Goal: Information Seeking & Learning: Find specific fact

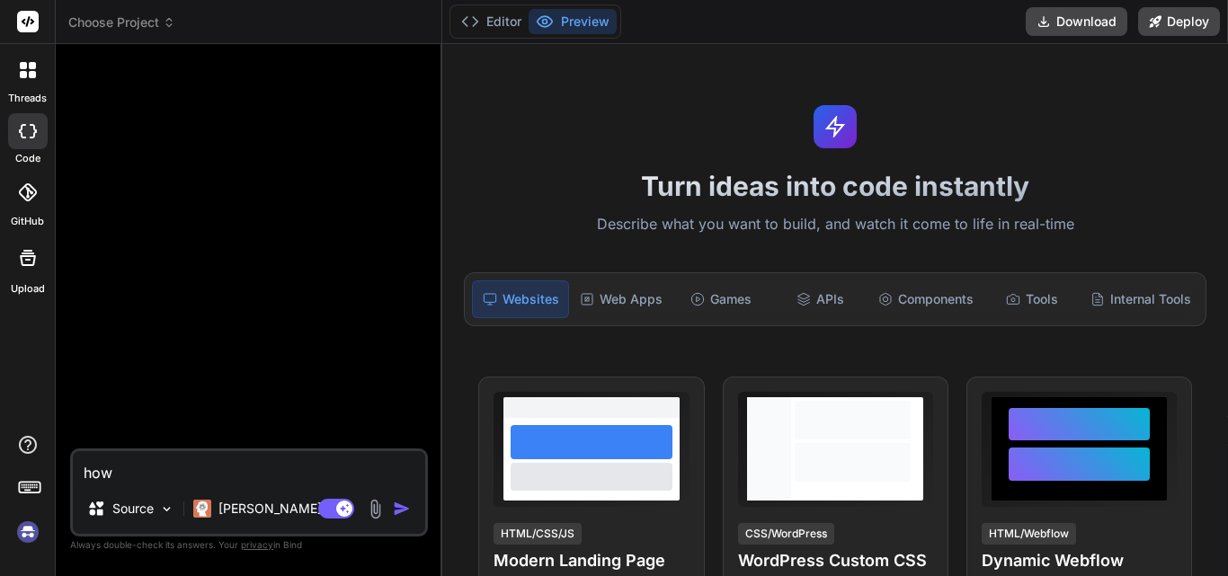
type textarea "how t"
type textarea "x"
type textarea "how to"
type textarea "x"
type textarea "how to"
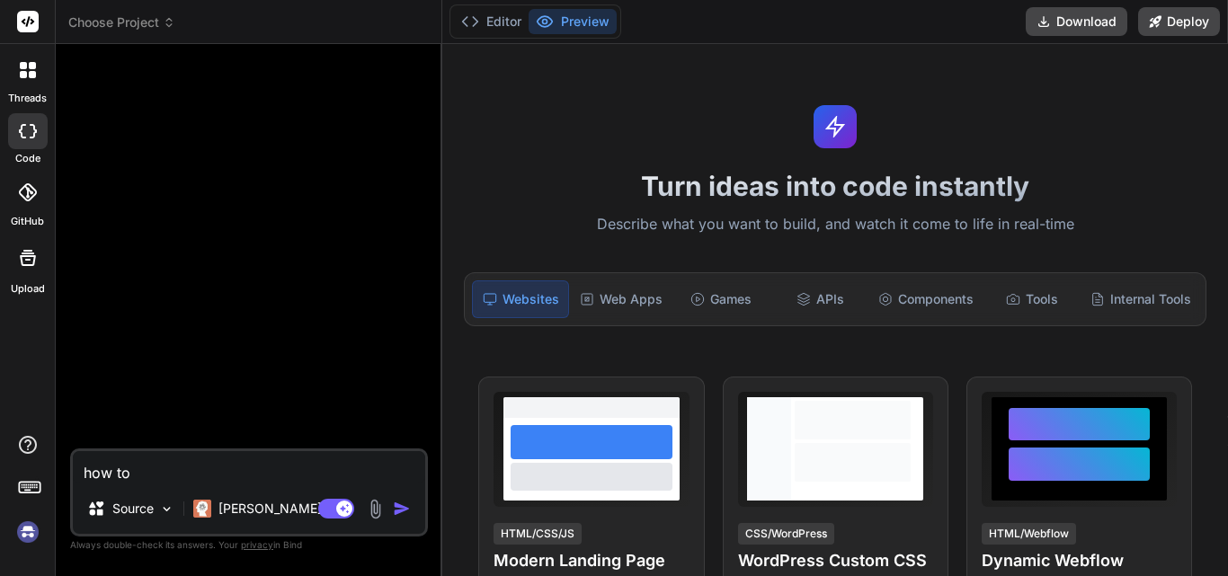
type textarea "x"
type textarea "how to g"
type textarea "x"
type textarea "how to ge"
type textarea "x"
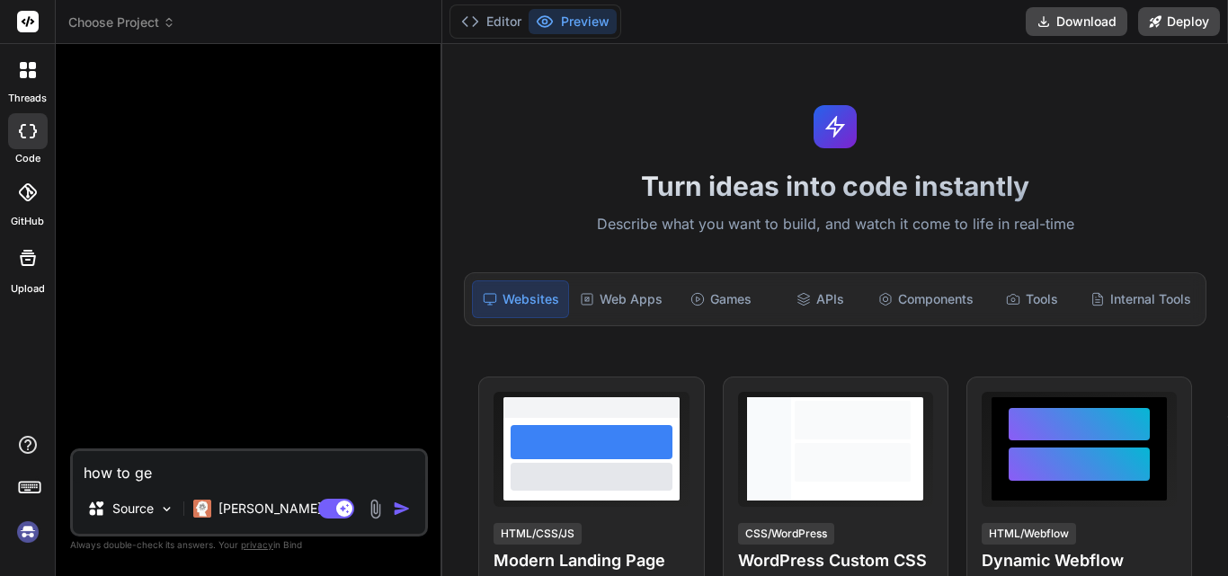
type textarea "how to get"
type textarea "x"
type textarea "how to get"
type textarea "x"
type textarea "how to get s"
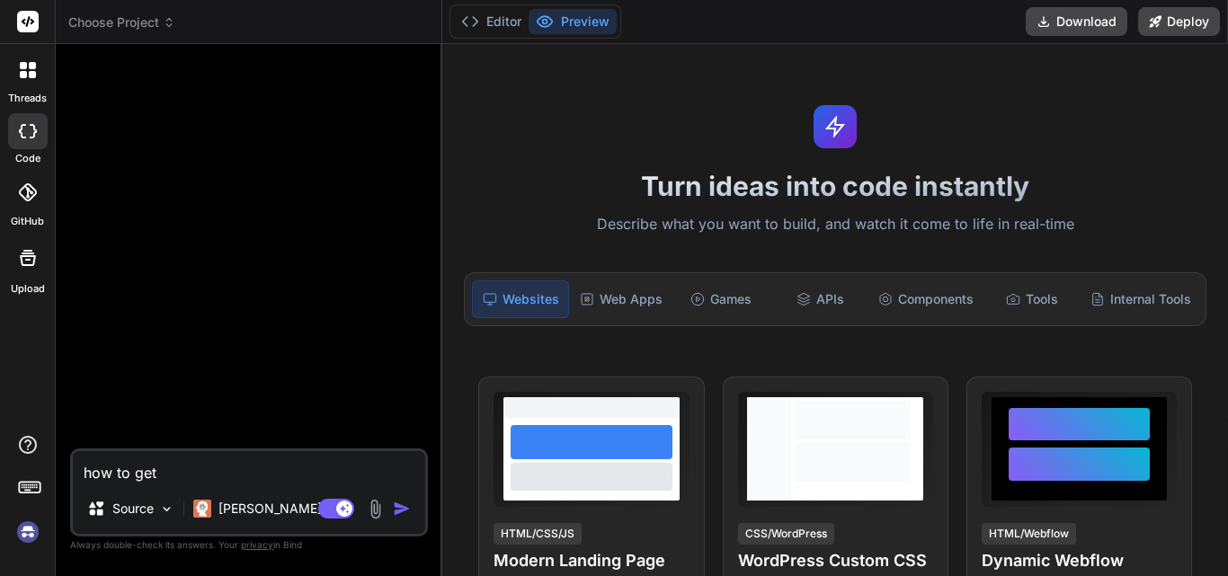
type textarea "x"
type textarea "how to get st"
type textarea "x"
type textarea "how to get str"
type textarea "x"
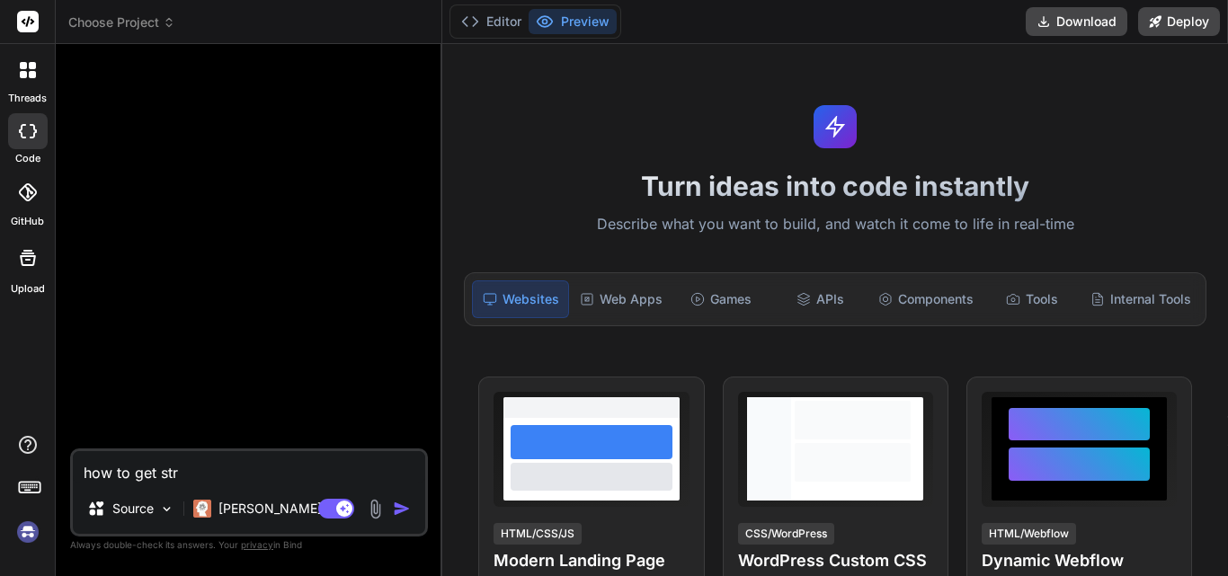
type textarea "how to get stri"
type textarea "x"
type textarea "how to get strip"
type textarea "x"
type textarea "how to get stripr"
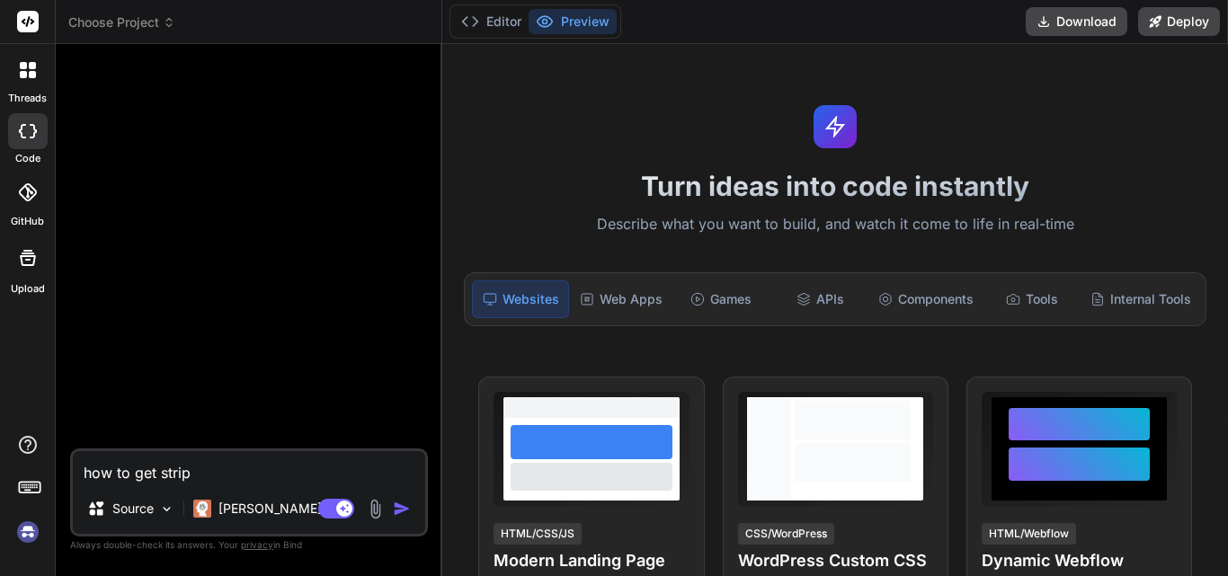
type textarea "x"
type textarea "how to get strip"
type textarea "x"
type textarea "how to get stripe"
type textarea "x"
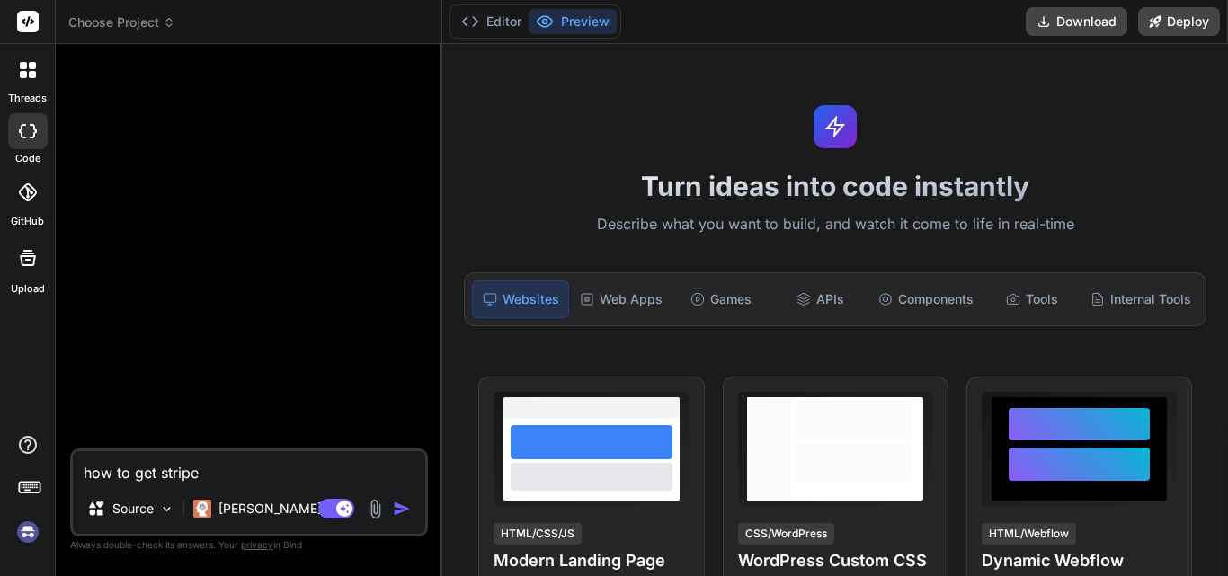
type textarea "how to get stripe"
type textarea "x"
type textarea "how to get stripe k"
type textarea "x"
type textarea "how to get stripe ke"
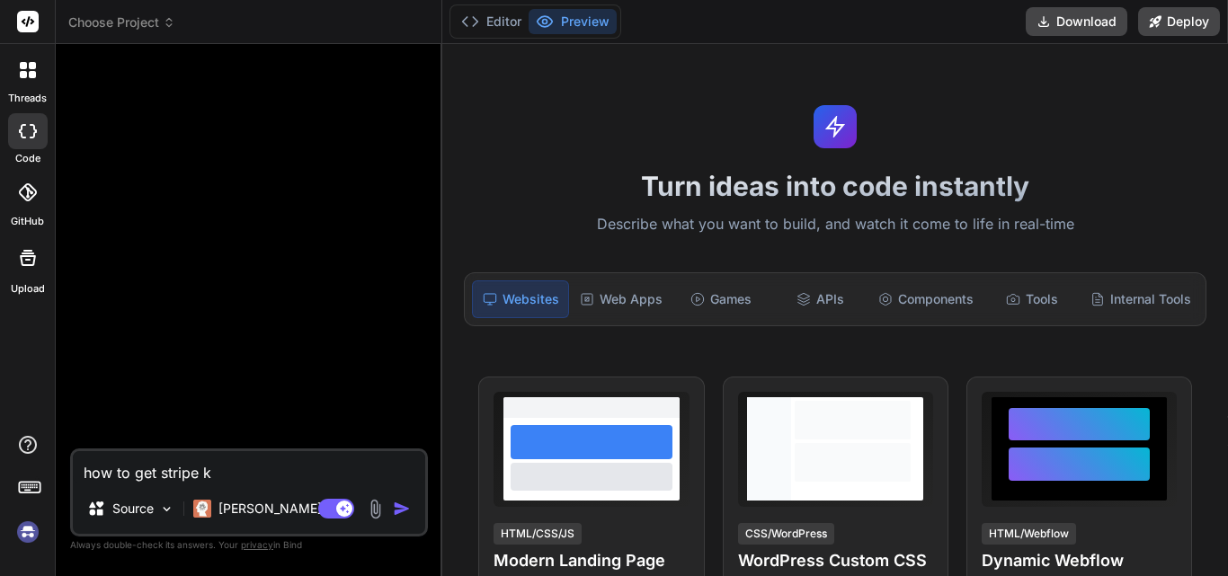
type textarea "x"
type textarea "how to get stripe key"
type textarea "x"
type textarea "how to get stripe key"
type textarea "x"
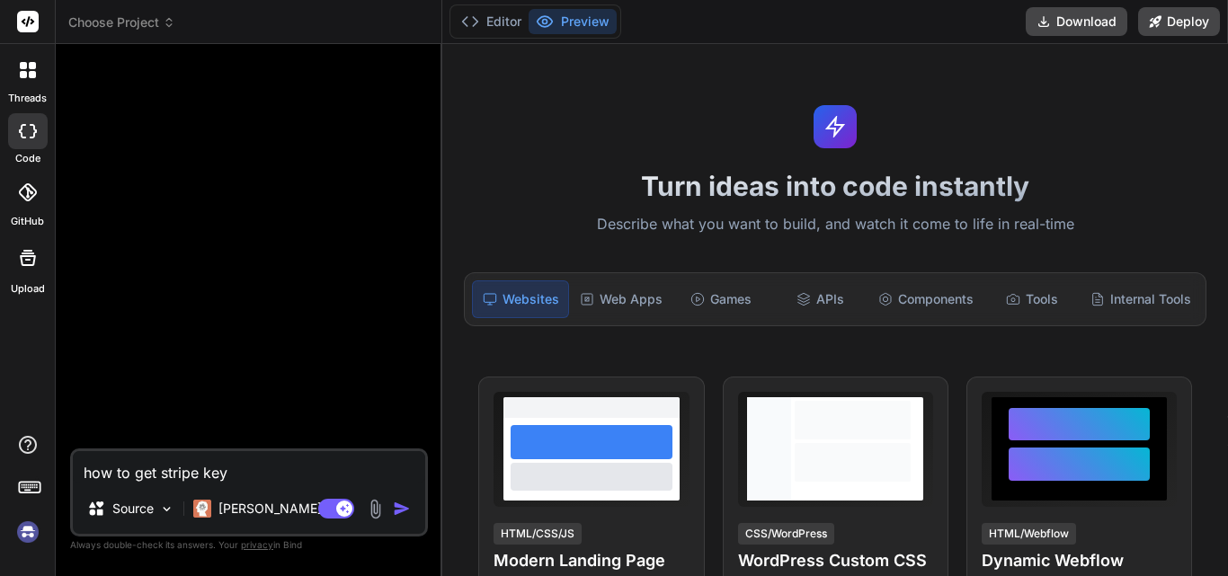
type textarea "how to get stripe key f"
type textarea "x"
type textarea "how to get stripe key fro"
type textarea "x"
type textarea "how to get stripe key from"
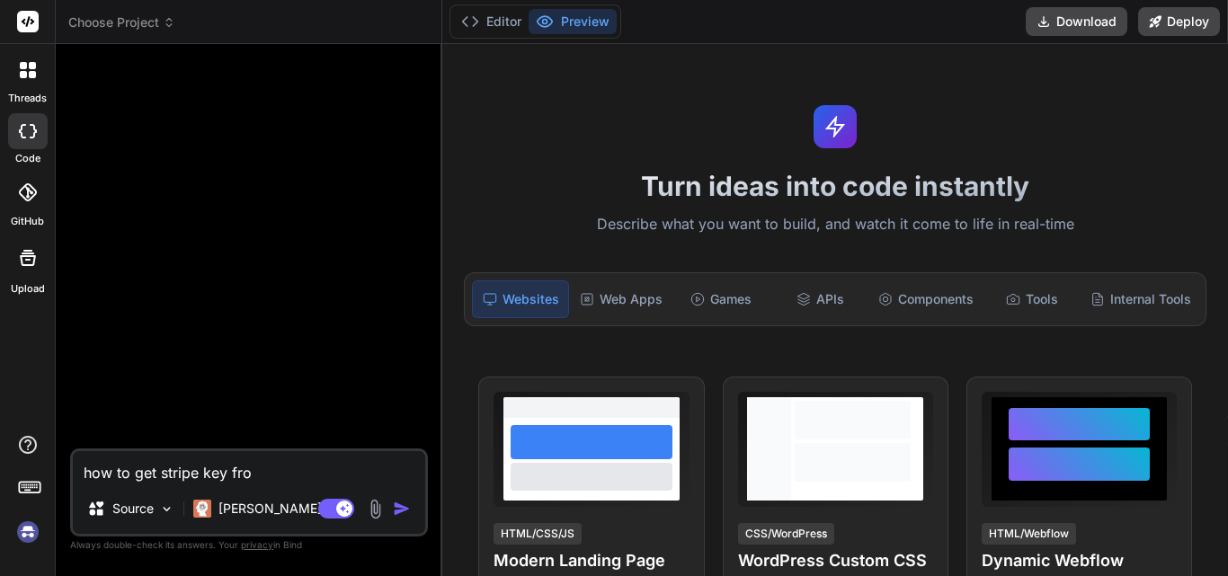
type textarea "x"
type textarea "how to get stripe key from"
type textarea "x"
type textarea "how to get stripe key from e"
type textarea "x"
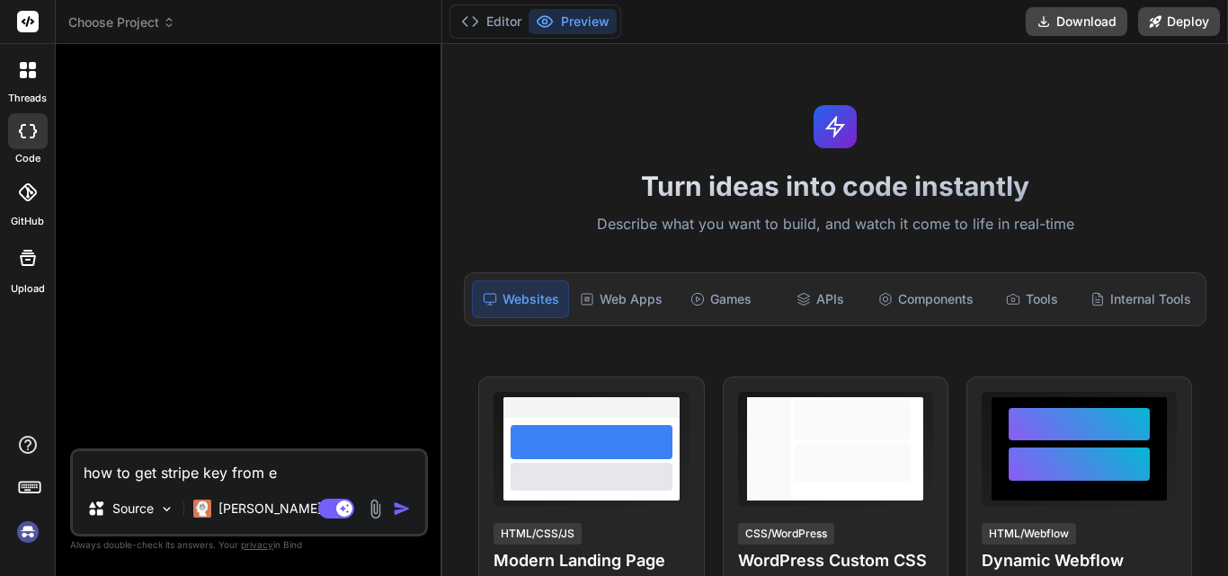
type textarea "how to get stripe key from en"
type textarea "x"
type textarea "how to get stripe key from env"
type textarea "x"
type textarea "how to get stripe key from env"
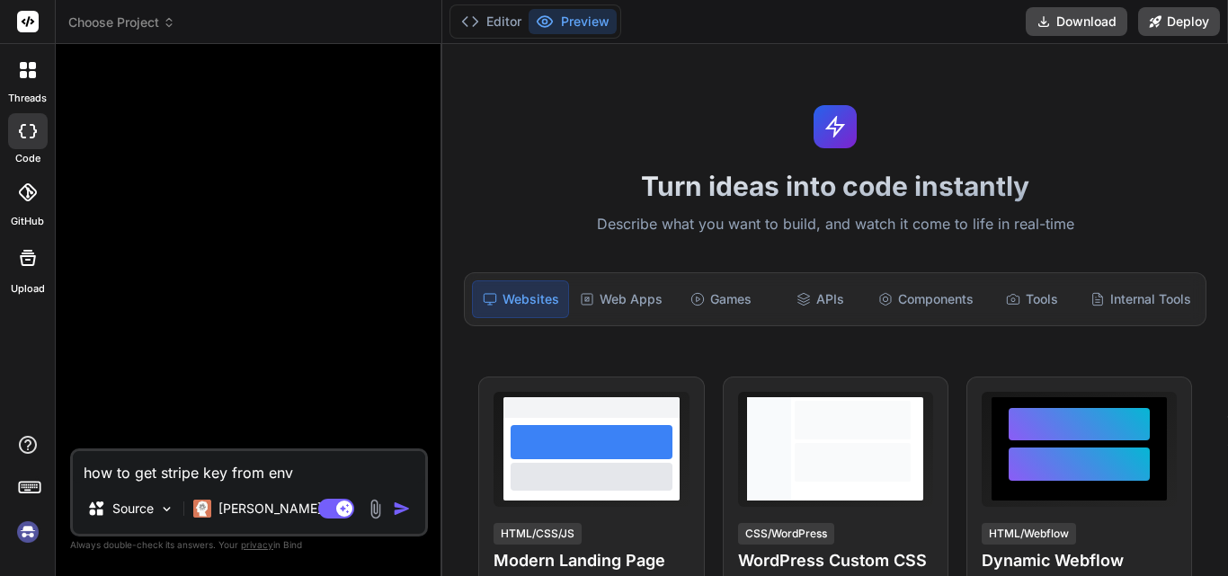
type textarea "x"
type textarea "how to get stripe key from env f"
type textarea "x"
type textarea "how to get stripe key from env fi"
type textarea "x"
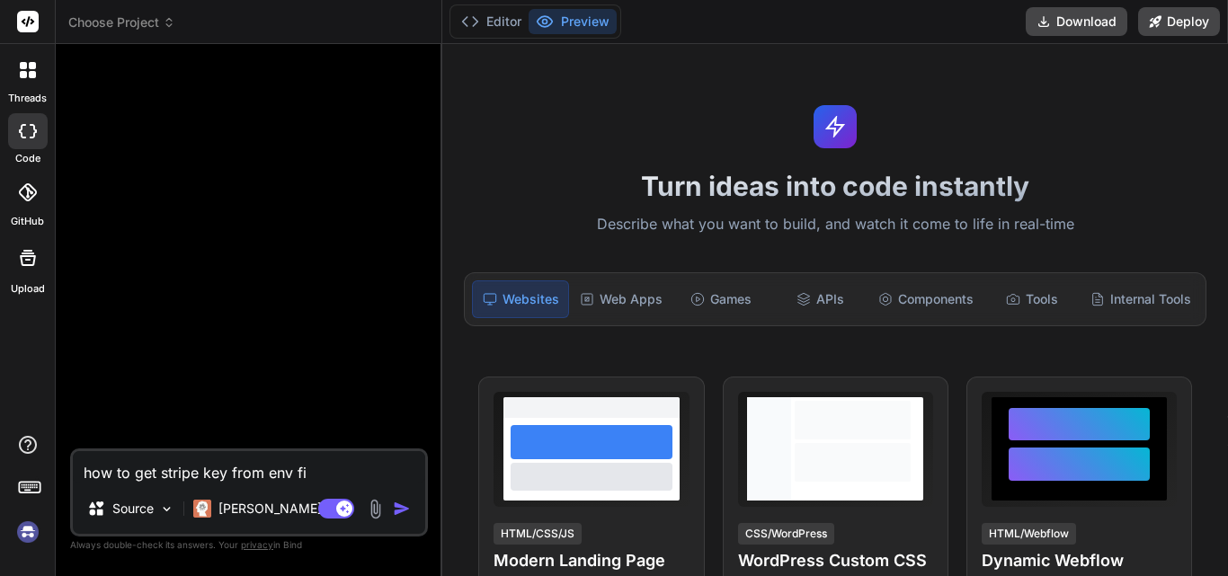
type textarea "how to get stripe key from env fil"
type textarea "x"
type textarea "how to get stripe key from env file"
type textarea "x"
type textarea "how to get stripe key from env file"
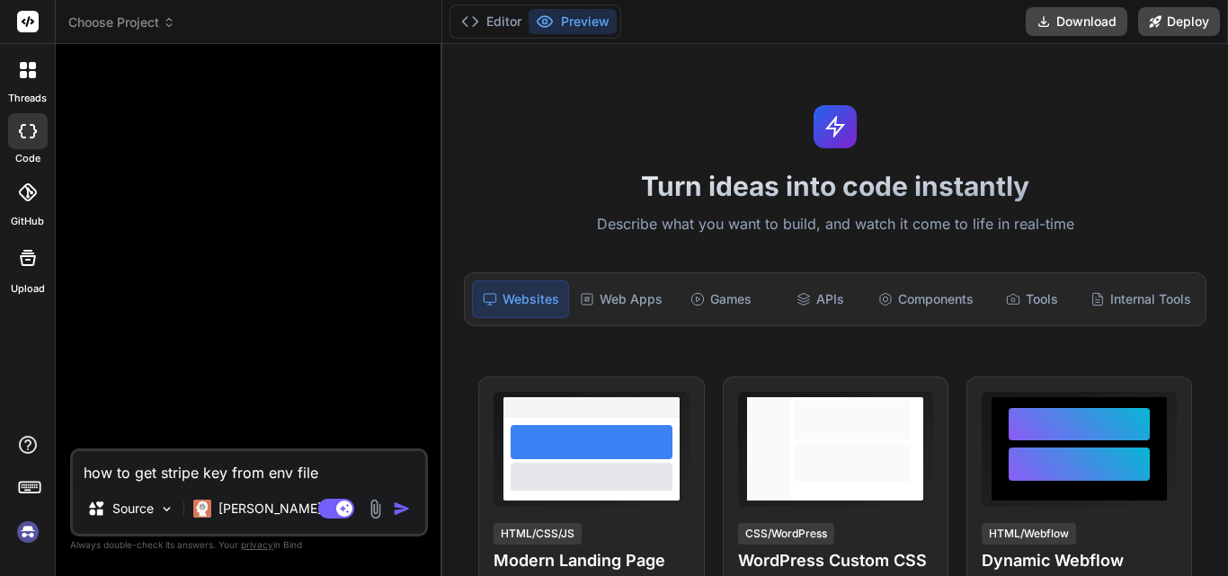
type textarea "x"
type textarea "how to get stripe key from env file i"
type textarea "x"
type textarea "how to get stripe key from env file in"
type textarea "x"
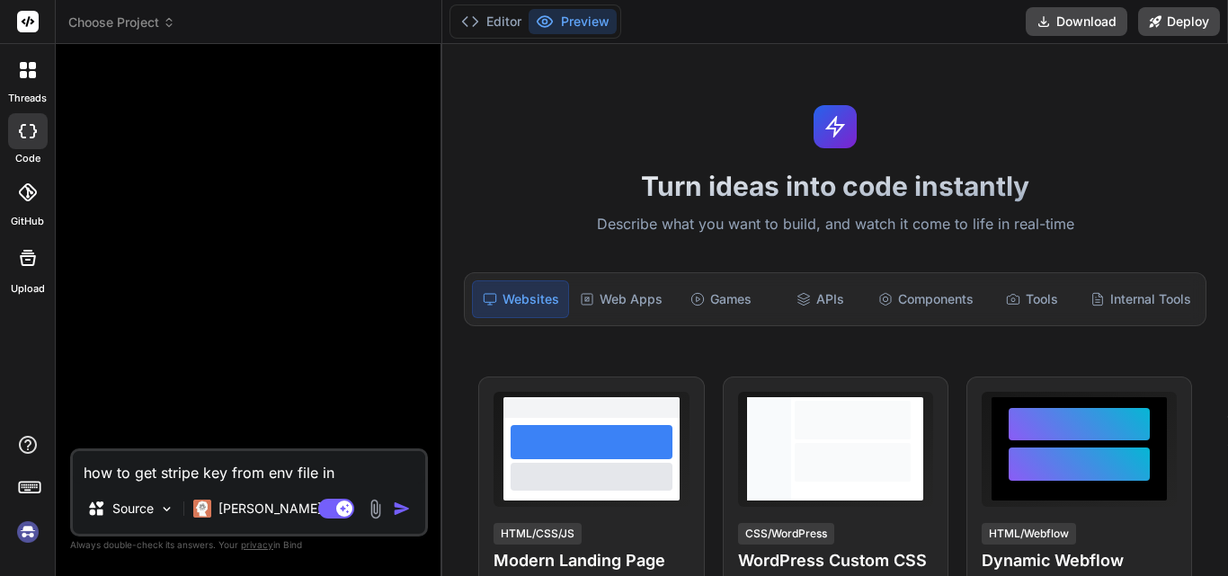
type textarea "how to get stripe key from env file in"
type textarea "x"
type textarea "how to get stripe key from env file in l"
type textarea "x"
type textarea "how to get stripe key from env file in la"
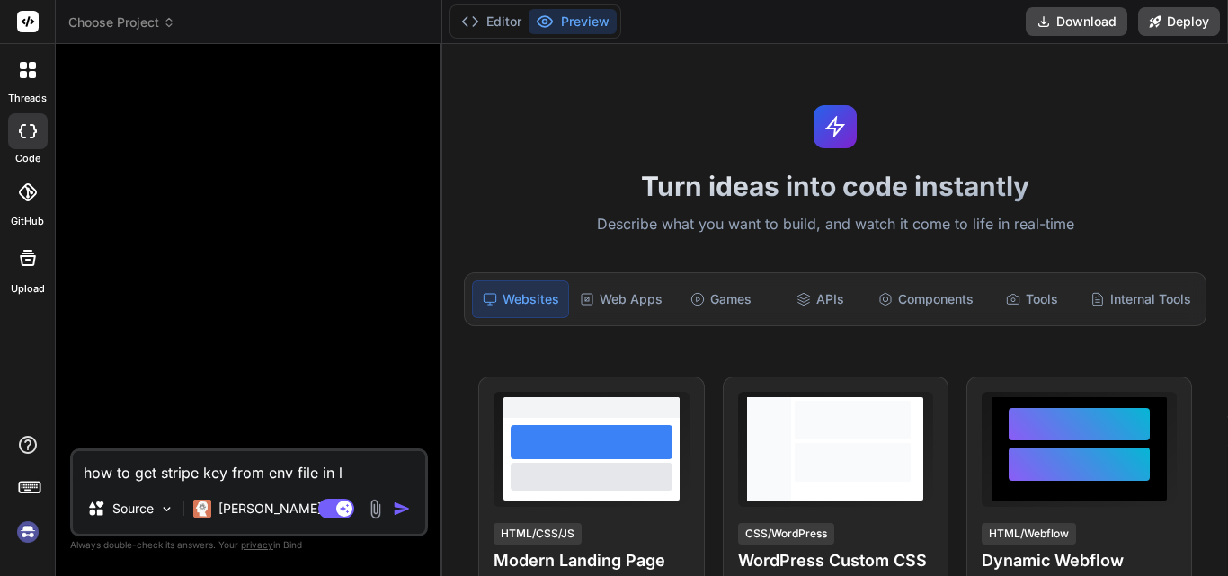
type textarea "x"
type textarea "how to get stripe key from env file in lar"
type textarea "x"
type textarea "how to get stripe key from env file in [GEOGRAPHIC_DATA]"
type textarea "x"
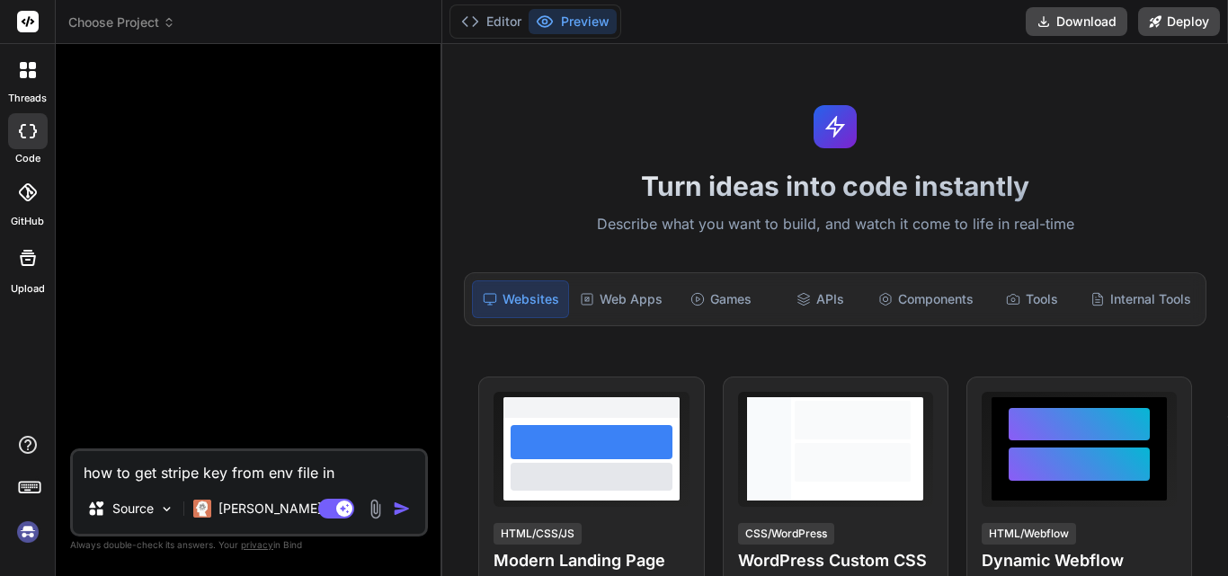
type textarea "how to get stripe key from env file in larav"
type textarea "x"
type textarea "how to get stripe key from env file in [GEOGRAPHIC_DATA]"
type textarea "x"
type textarea "how to get stripe key from env file in [GEOGRAPHIC_DATA]"
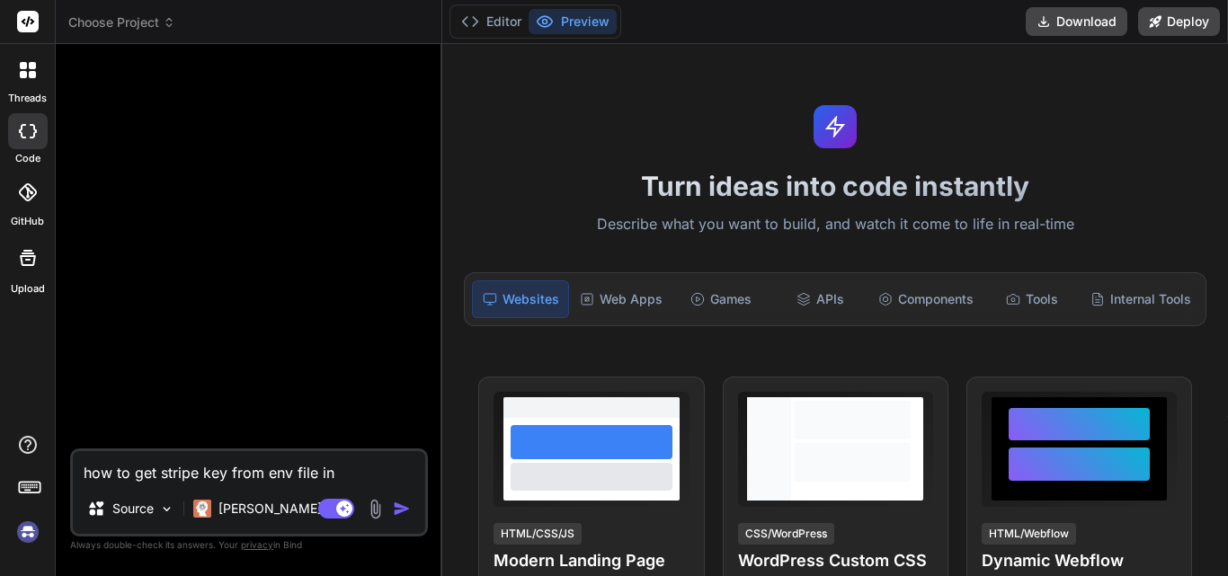
type textarea "x"
type textarea "how to get stripe key from env file in [GEOGRAPHIC_DATA]"
type textarea "x"
type textarea "how to get stripe key from env file in laravel i"
type textarea "x"
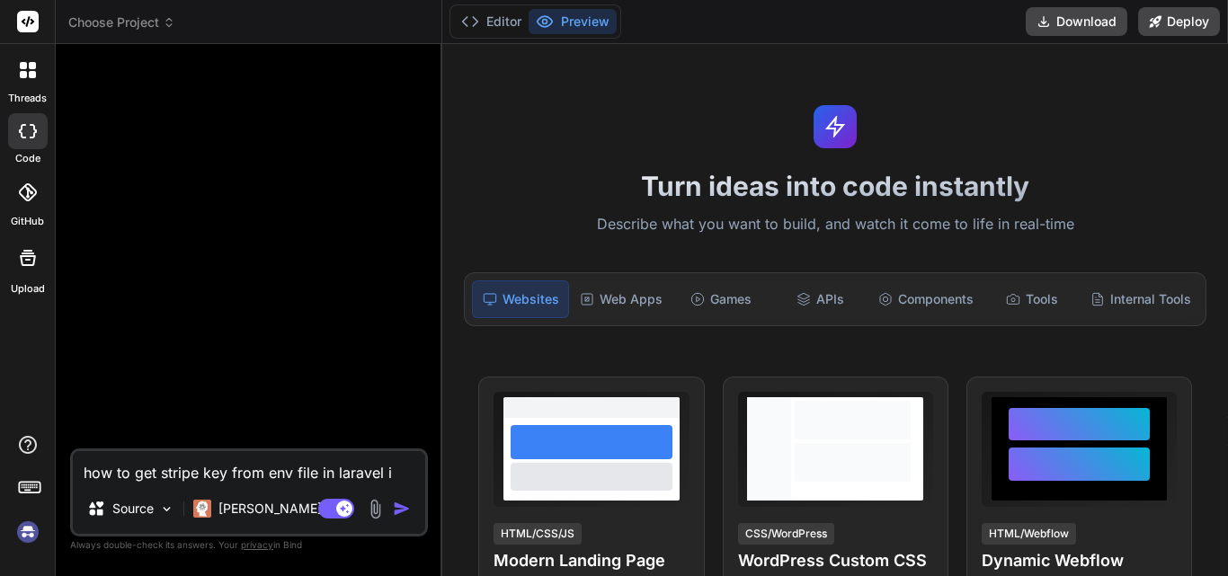
type textarea "how to get stripe key from env file in laravel i"
type textarea "x"
type textarea "how to get stripe key from env file in laravel i u"
type textarea "x"
type textarea "how to get stripe key from env file in laravel i [GEOGRAPHIC_DATA]"
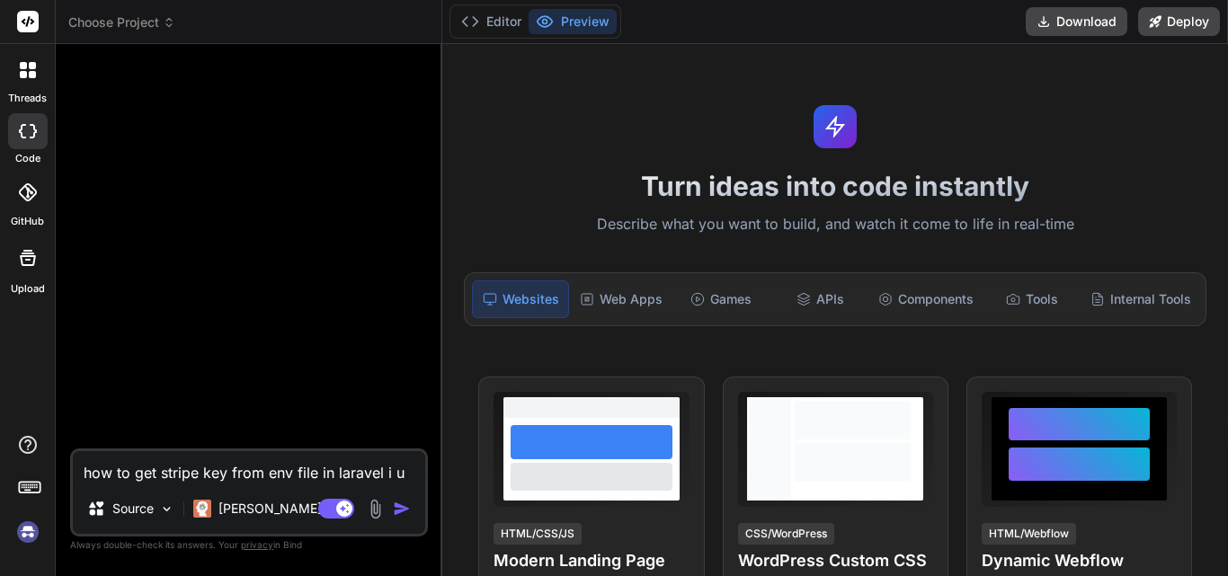
type textarea "x"
type textarea "how to get stripe key from env file in laravel i use"
type textarea "x"
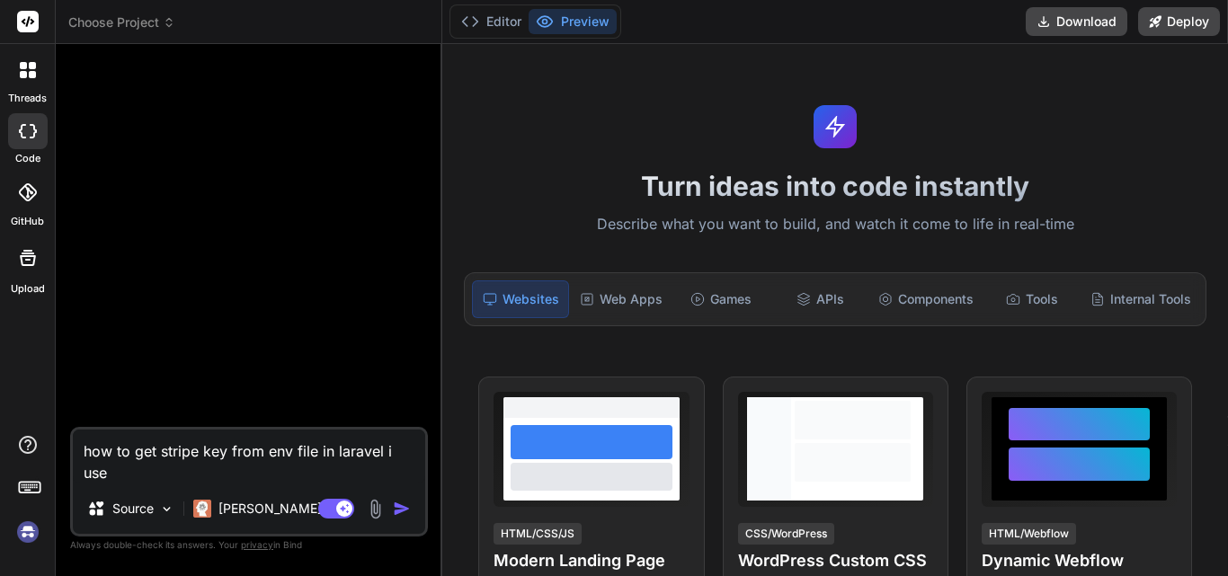
type textarea "how to get stripe key from env file in laravel i used"
type textarea "x"
type textarea "how to get stripe key from env file in laravel i used"
type textarea "x"
type textarea "how to get stripe key from env file in laravel i used t"
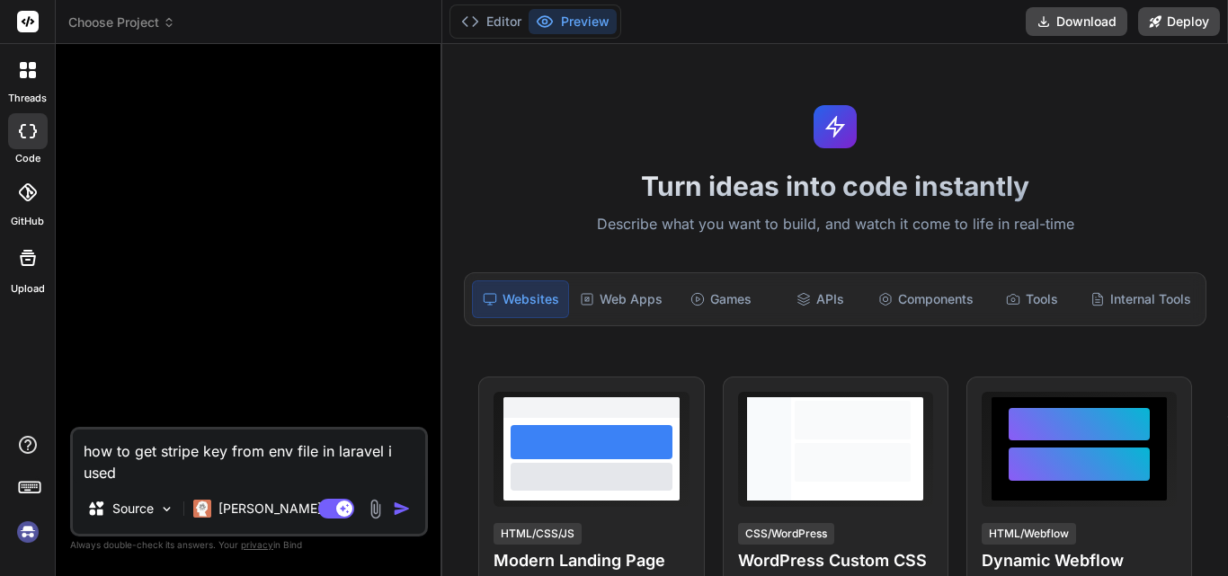
type textarea "x"
type textarea "how to get stripe key from env file in laravel i used th"
type textarea "x"
type textarea "how to get stripe key from env file in laravel i used thi"
type textarea "x"
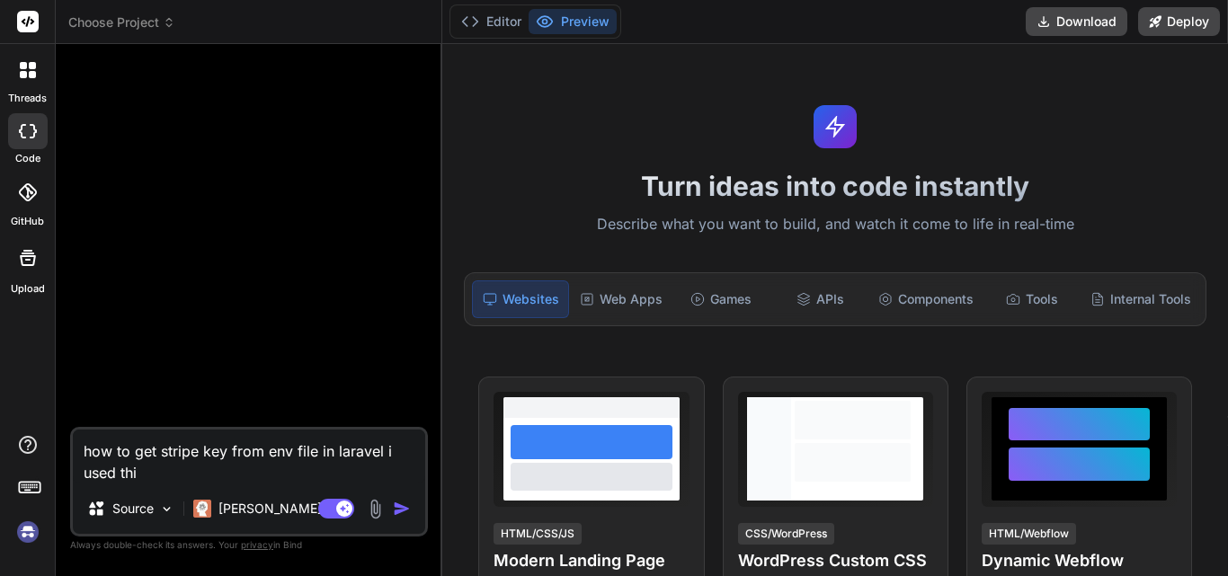
type textarea "how to get stripe key from env file in laravel i used this"
type textarea "x"
type textarea "how to get stripe key from env file in laravel i used this"
type textarea "x"
type textarea "how to get stripe key from env file in laravel i used this ,"
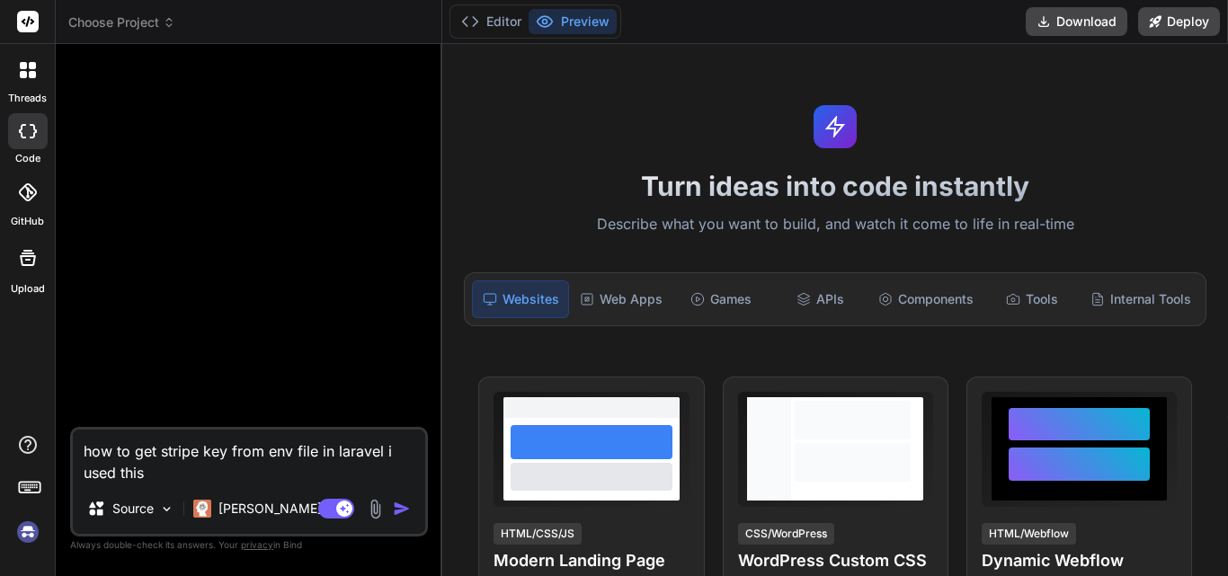
type textarea "x"
type textarea "how to get stripe key from env file in laravel i used this ,"
type textarea "x"
type textarea "how to get stripe key from env file in laravel i used this , b"
type textarea "x"
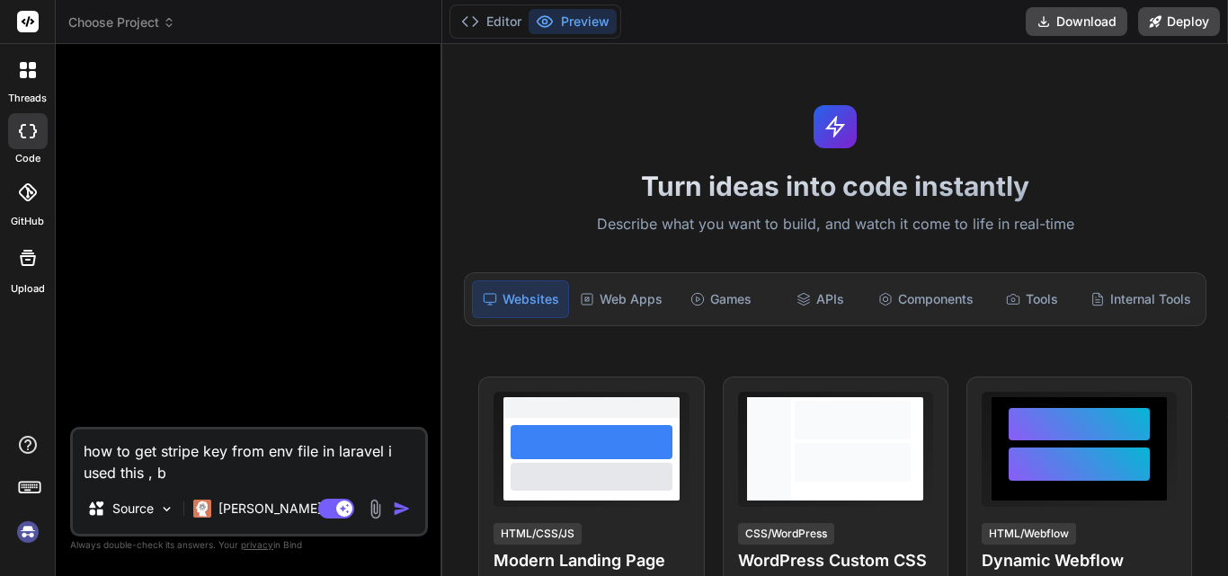
type textarea "how to get stripe key from env file in laravel i used this , bu"
type textarea "x"
type textarea "how to get stripe key from env file in laravel i used this , but"
type textarea "x"
type textarea "how to get stripe key from env file in laravel i used this , but"
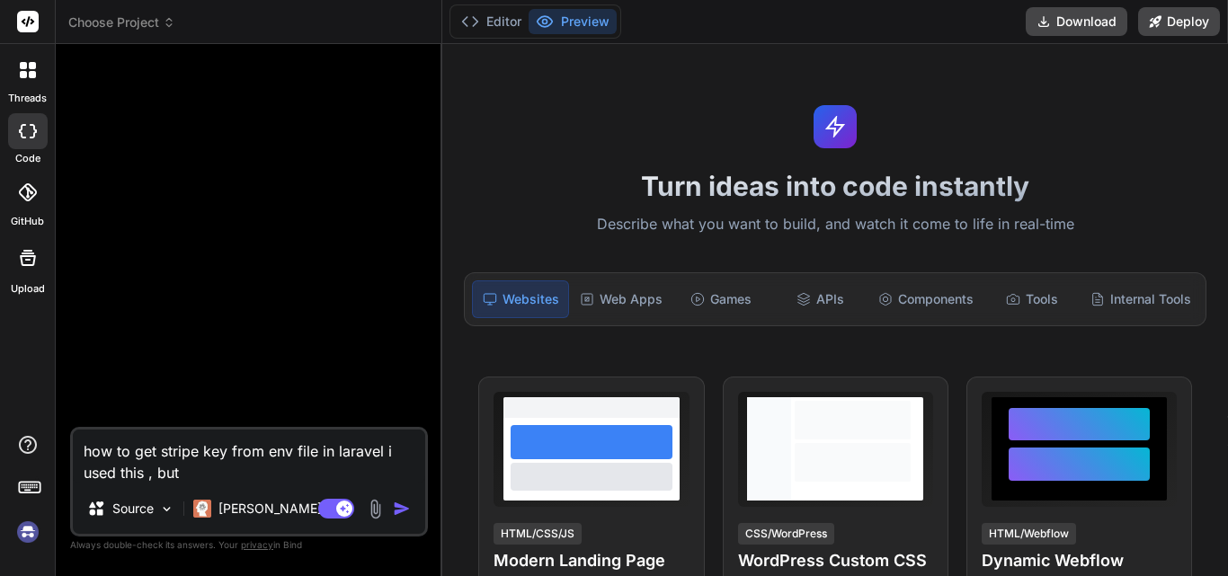
type textarea "x"
type textarea "how to get stripe key from env file in laravel i used this , but i"
type textarea "x"
type textarea "how to get stripe key from env file in laravel i used this , but it"
type textarea "x"
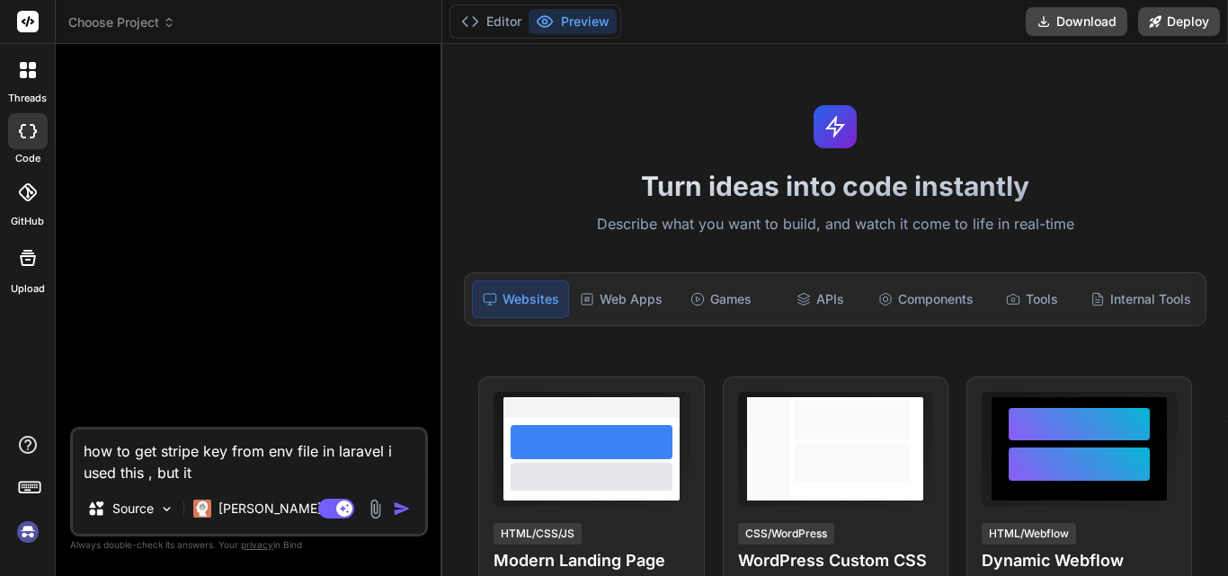
type textarea "how to get stripe key from env file in laravel i used this , but its"
type textarea "x"
type textarea "how to get stripe key from env file in laravel i used this , but its"
type textarea "x"
type textarea "how to get stripe key from env file in laravel i used this , but its n"
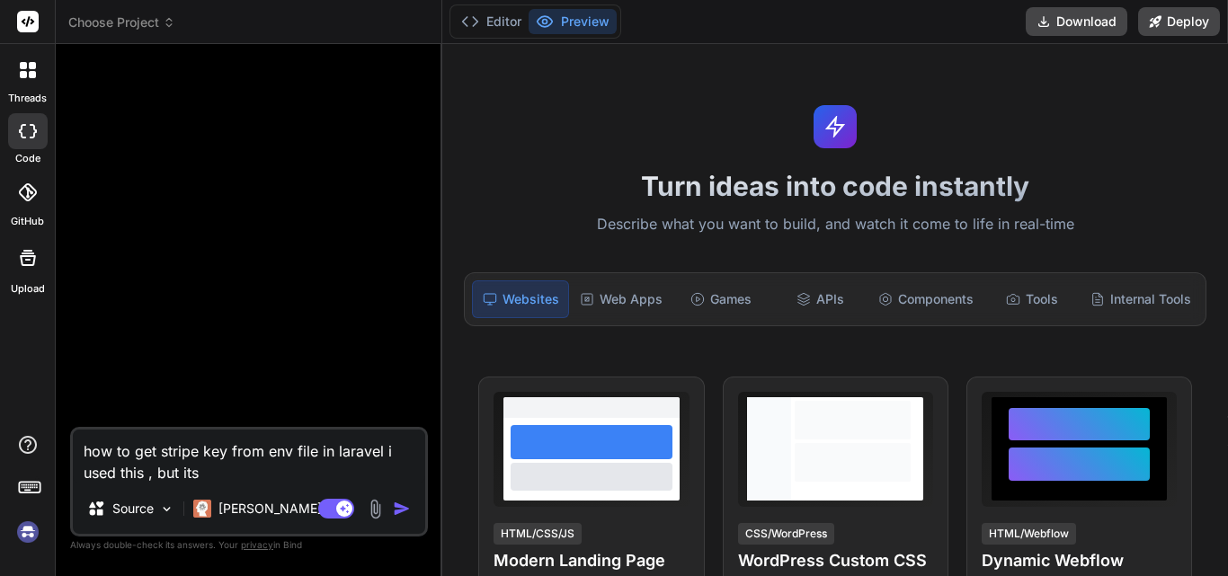
type textarea "x"
type textarea "how to get stripe key from env file in laravel i used this , but its no"
type textarea "x"
type textarea "how to get stripe key from env file in laravel i used this , but its not"
type textarea "x"
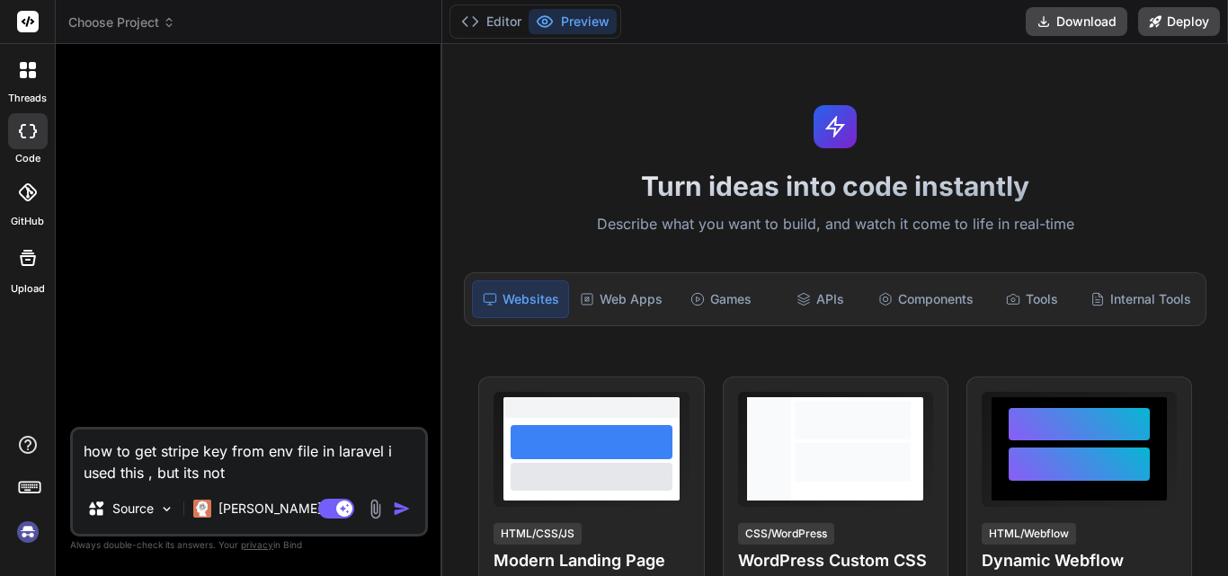
type textarea "how to get stripe key from env file in laravel i used this , but its not"
type textarea "x"
type textarea "how to get stripe key from env file in laravel i used this , but its not f"
type textarea "x"
type textarea "how to get stripe key from env file in laravel i used this , but its not fe"
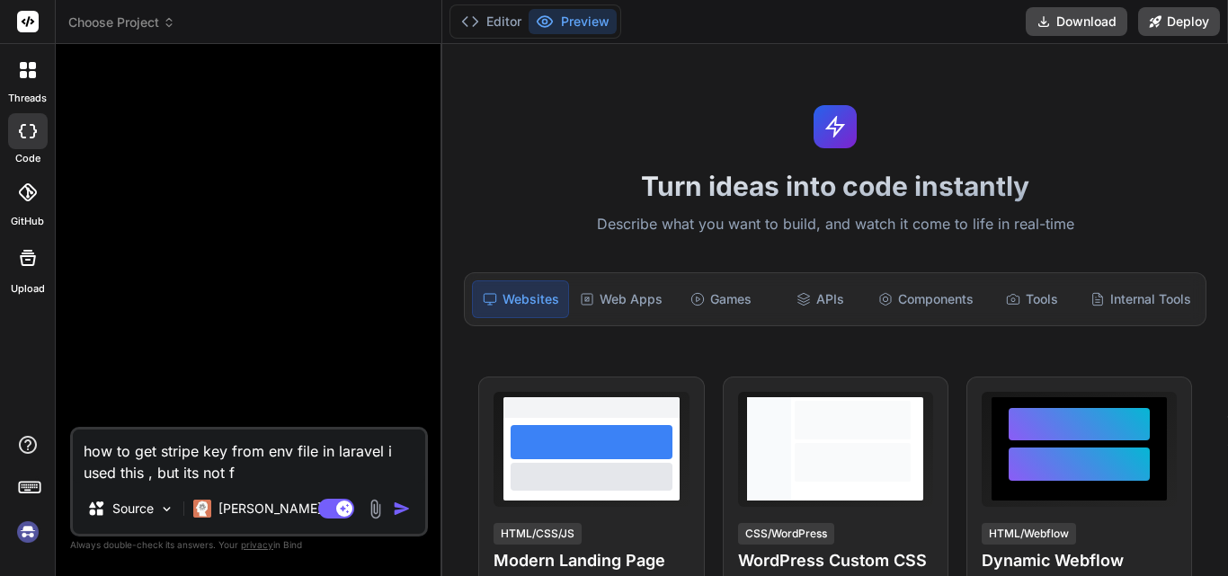
type textarea "x"
type textarea "how to get stripe key from env file in laravel i used this , but its not fet"
type textarea "x"
type textarea "how to get stripe key from env file in laravel i used this , but its not fetc"
type textarea "x"
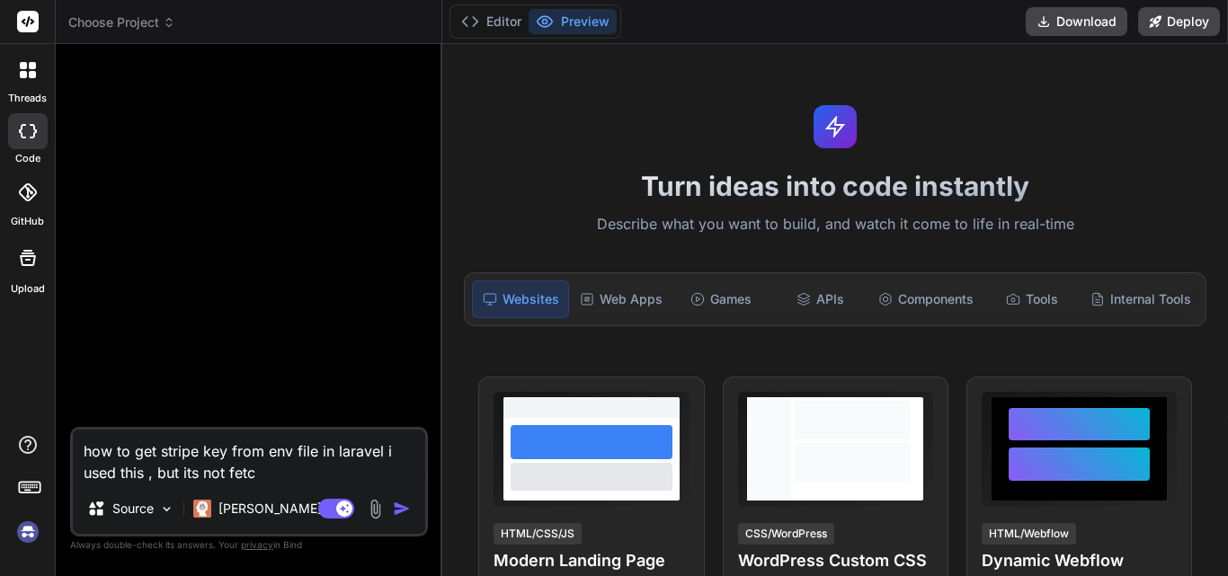
type textarea "how to get stripe key from env file in laravel i used this , but its not fetch"
type textarea "x"
type textarea "how to get stripe key from env file in laravel i used this , but its not fetchi"
type textarea "x"
type textarea "how to get stripe key from env file in laravel i used this , but its not fetchin"
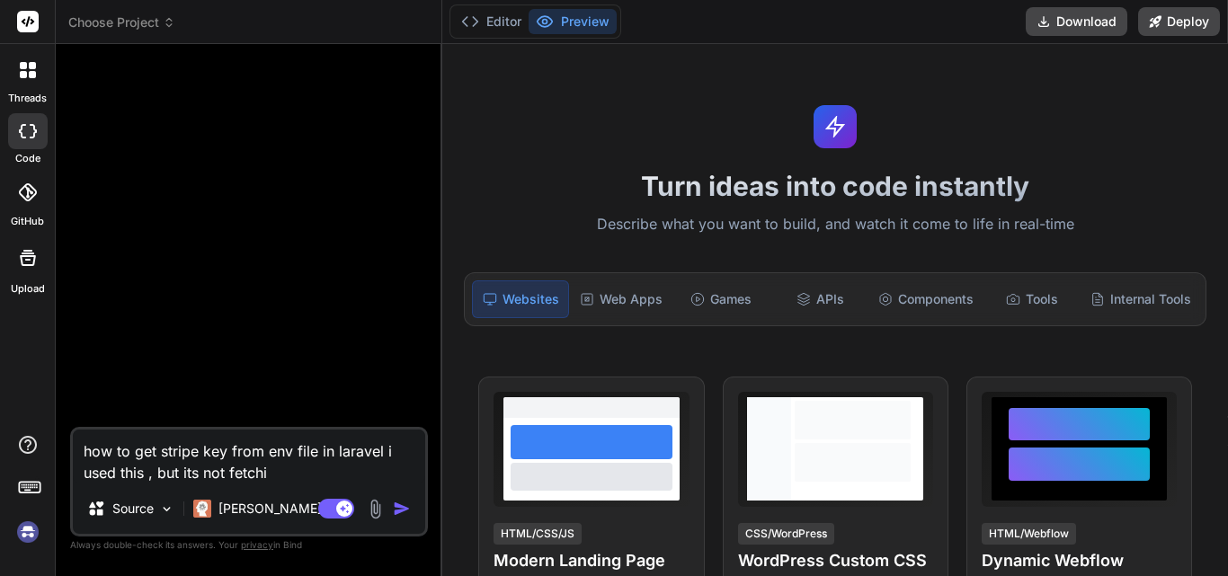
type textarea "x"
type textarea "how to get stripe key from env file in laravel i used this , but its not fetchi…"
type textarea "x"
type textarea "how to get stripe key from env file in laravel i used this , but its not fetchi…"
type textarea "x"
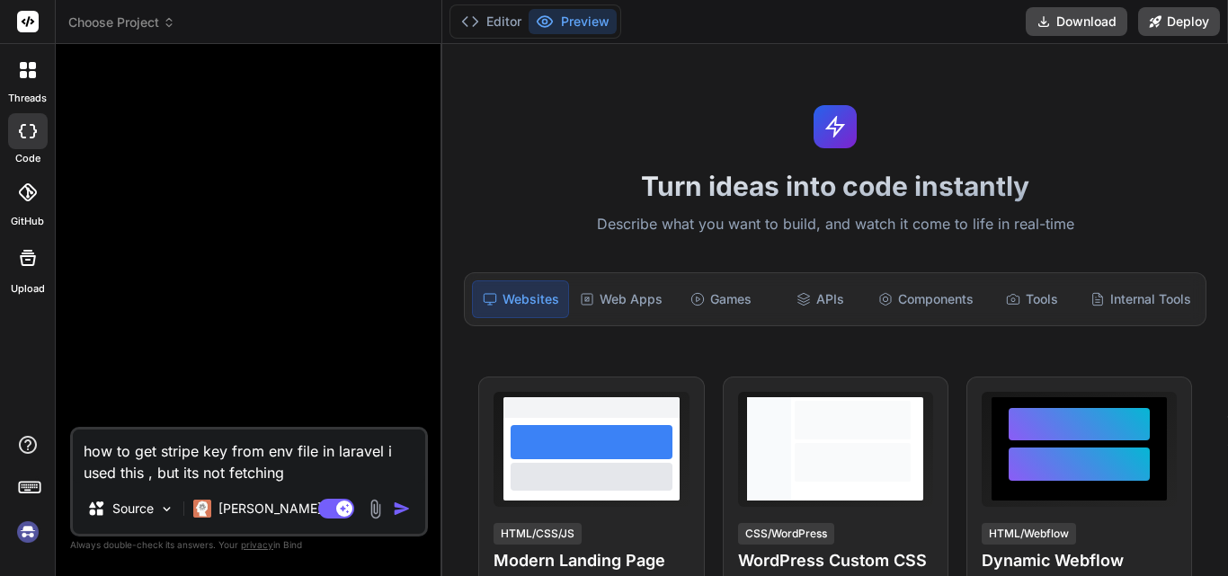
type textarea "how to get stripe key from env file in laravel i used this , but its not fetchi…"
type textarea "x"
type textarea "how to get stripe key from env file in laravel i used this , but its not fetchi…"
type textarea "x"
type textarea "how to get stripe key from env file in laravel i used this , but its not fetchi…"
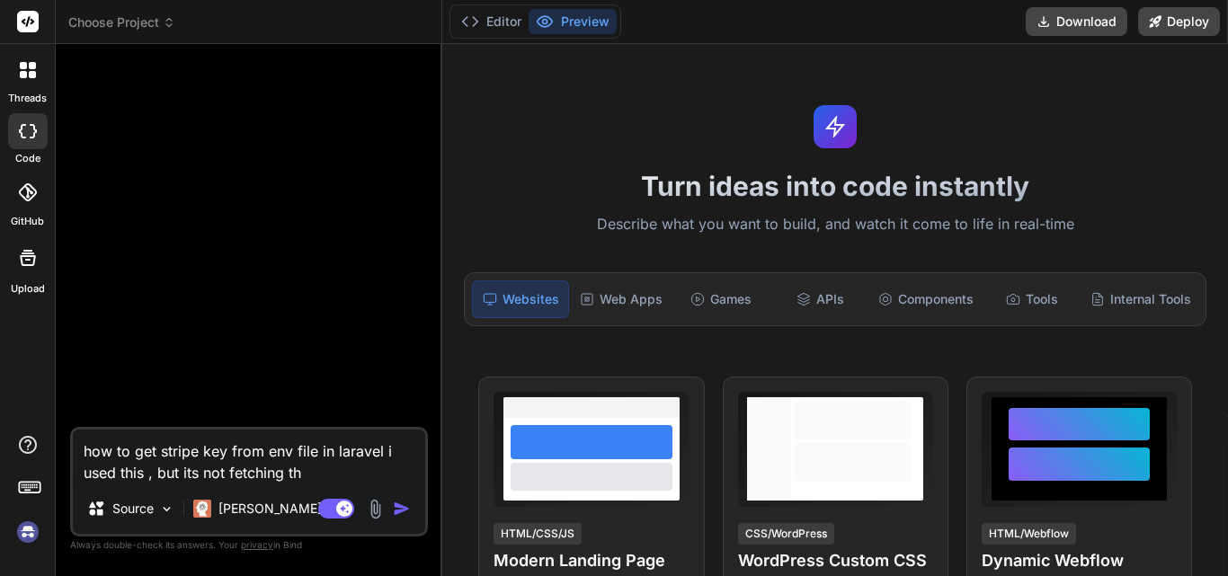
type textarea "x"
type textarea "how to get stripe key from env file in laravel i used this , but its not fetchi…"
type textarea "x"
type textarea "how to get stripe key from env file in laravel i used this , but its not fetchi…"
type textarea "x"
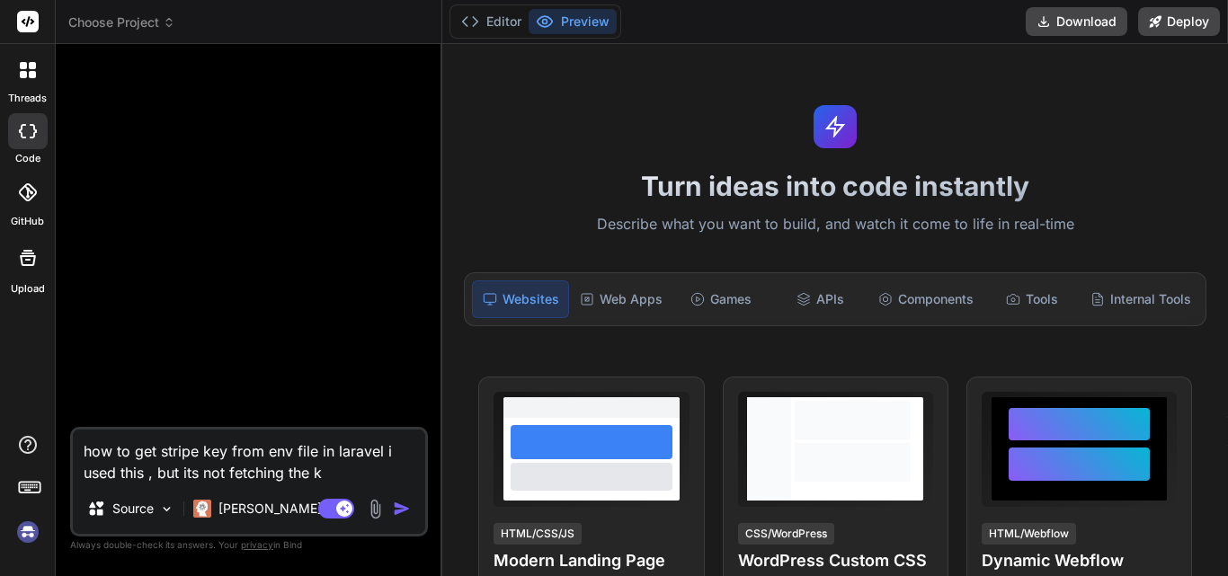
type textarea "how to get stripe key from env file in laravel i used this , but its not fetchi…"
type textarea "x"
type textarea "how to get stripe key from env file in laravel i used this , but its not fetchi…"
type textarea "x"
type textarea "how to get stripe key from env file in laravel i used this , but its not fetchi…"
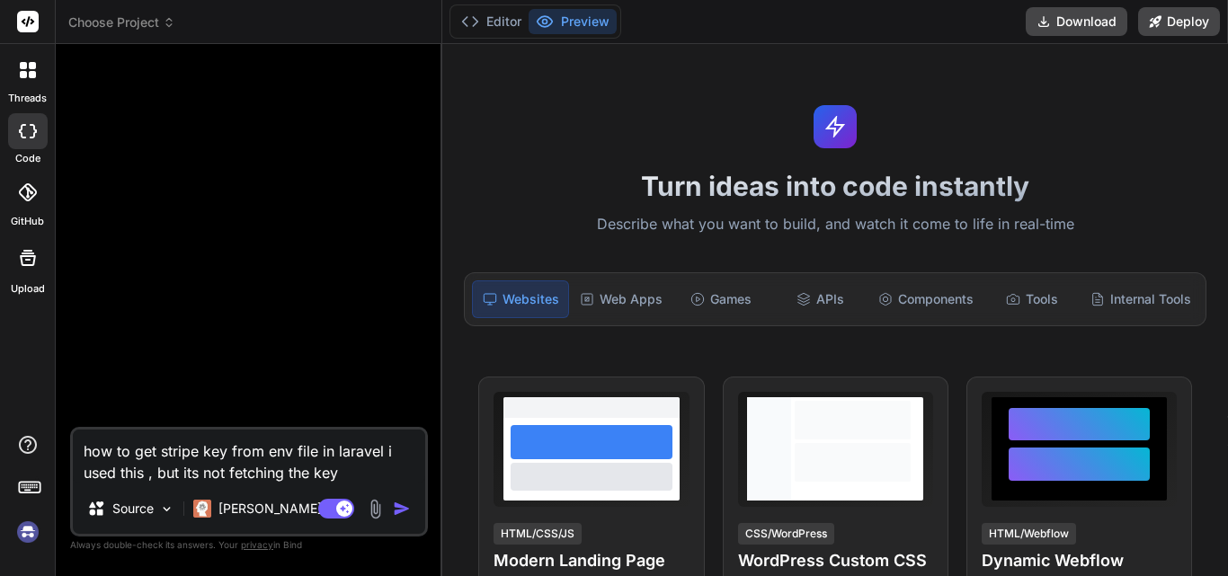
type textarea "x"
type textarea "how to get stripe key from env file in laravel i used this , but its not fetchi…"
type textarea "x"
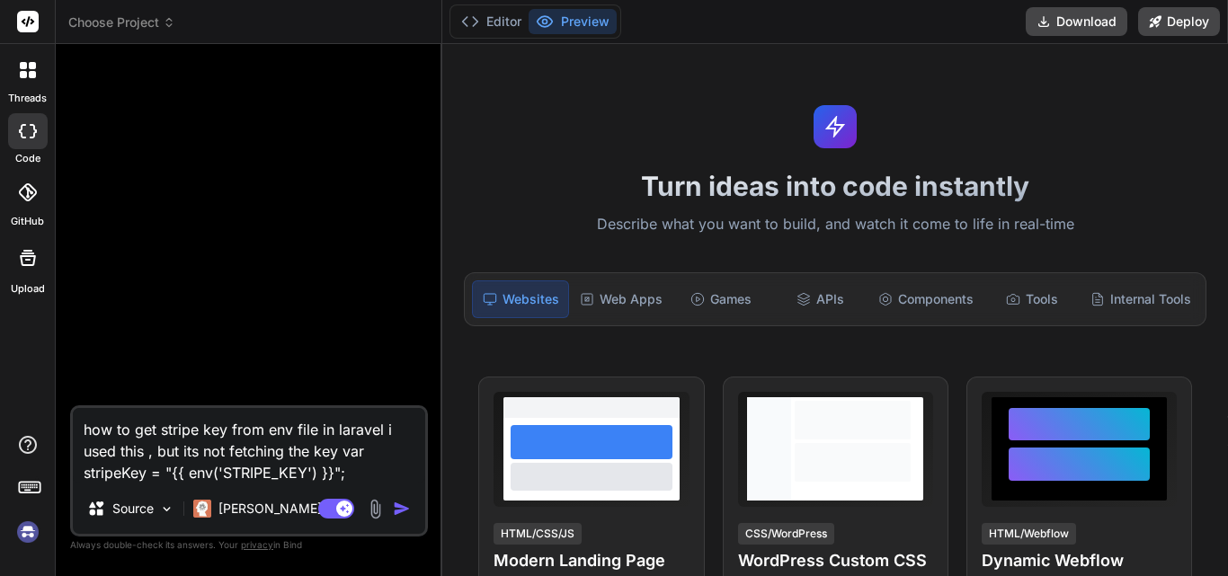
type textarea "how to get stripe key from env file in laravel i used this , but its not fetchi…"
click at [396, 506] on img "button" at bounding box center [402, 509] width 18 height 18
type textarea "x"
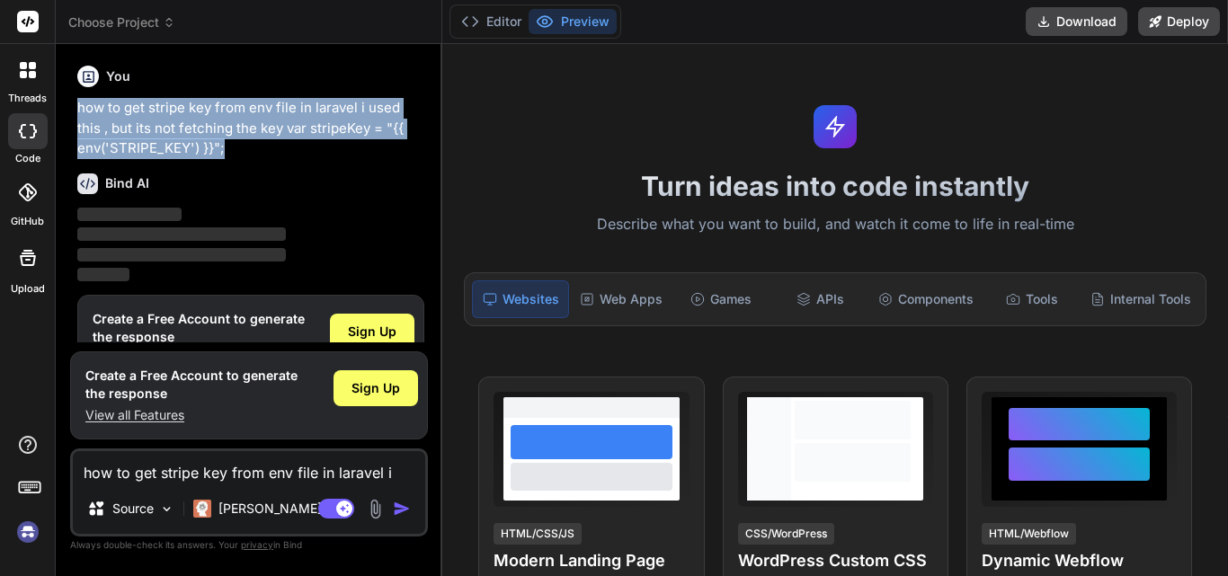
drag, startPoint x: 232, startPoint y: 89, endPoint x: 69, endPoint y: 115, distance: 164.8
click at [69, 115] on div "Bind AI Web Search Created with Pixso. Code Generator You how to get stripe key…" at bounding box center [249, 309] width 387 height 531
copy p "how to get stripe key from env file in laravel i used this , but its not fetchi…"
